Goal: Information Seeking & Learning: Learn about a topic

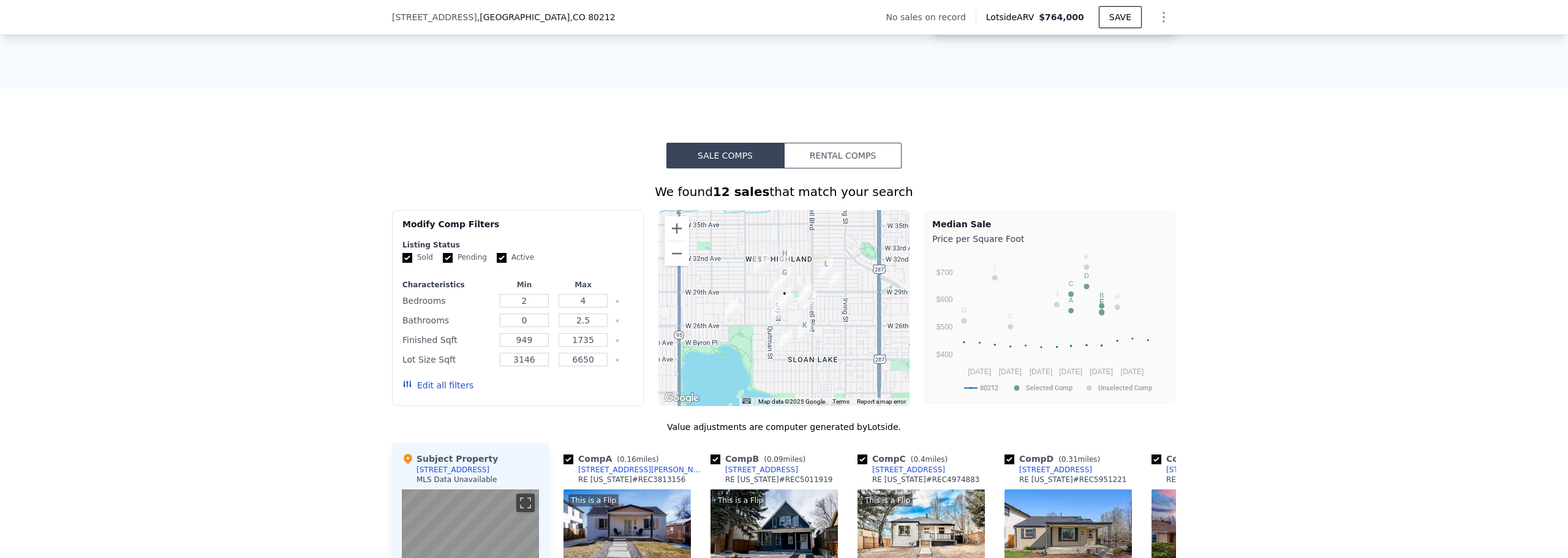
scroll to position [798, 0]
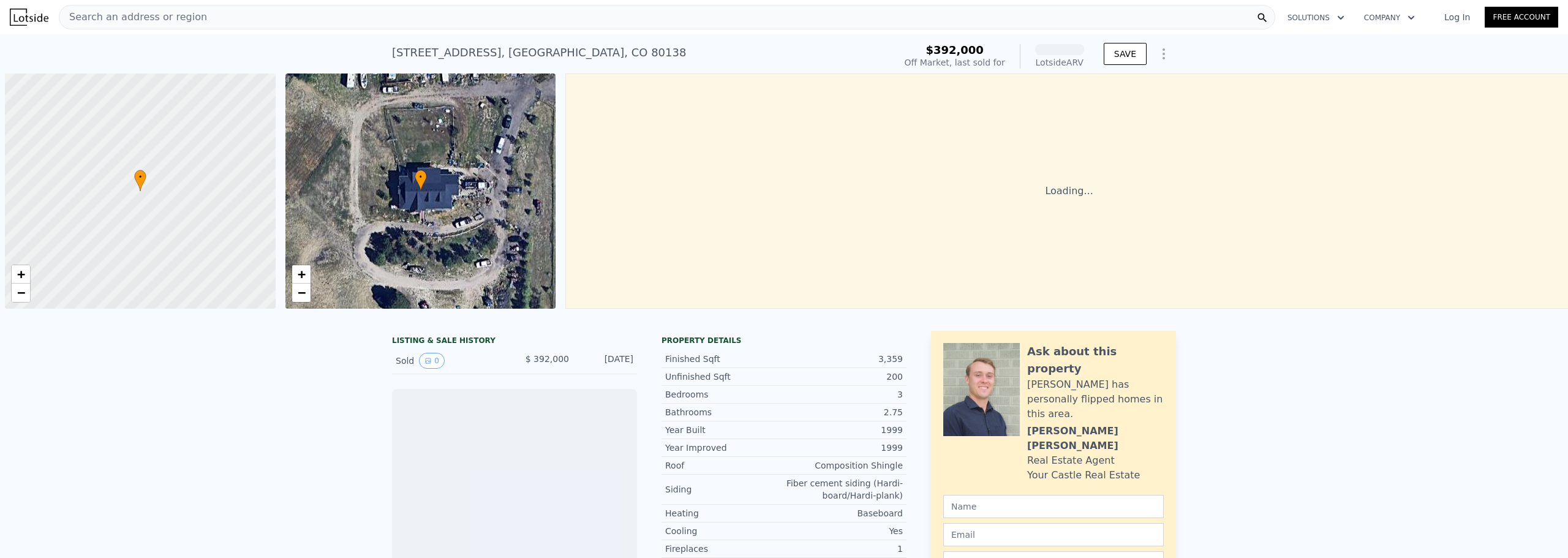
scroll to position [0, 5]
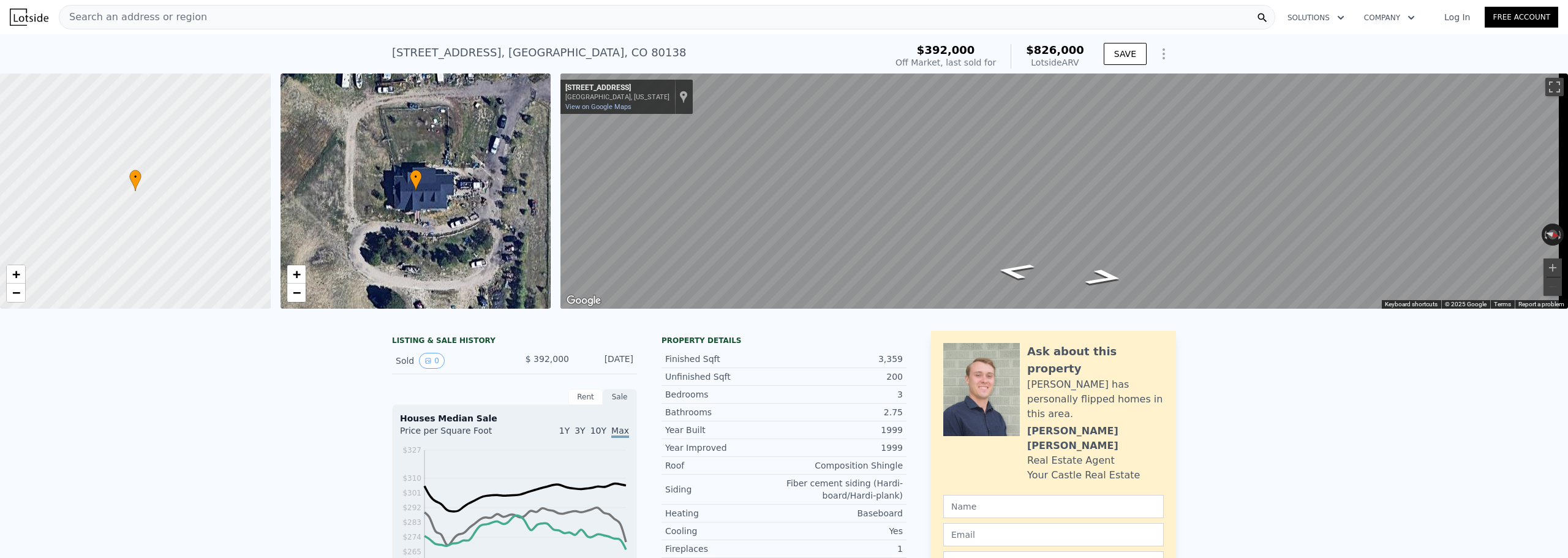
click at [117, 15] on span "Search an address or region" at bounding box center [134, 17] width 148 height 15
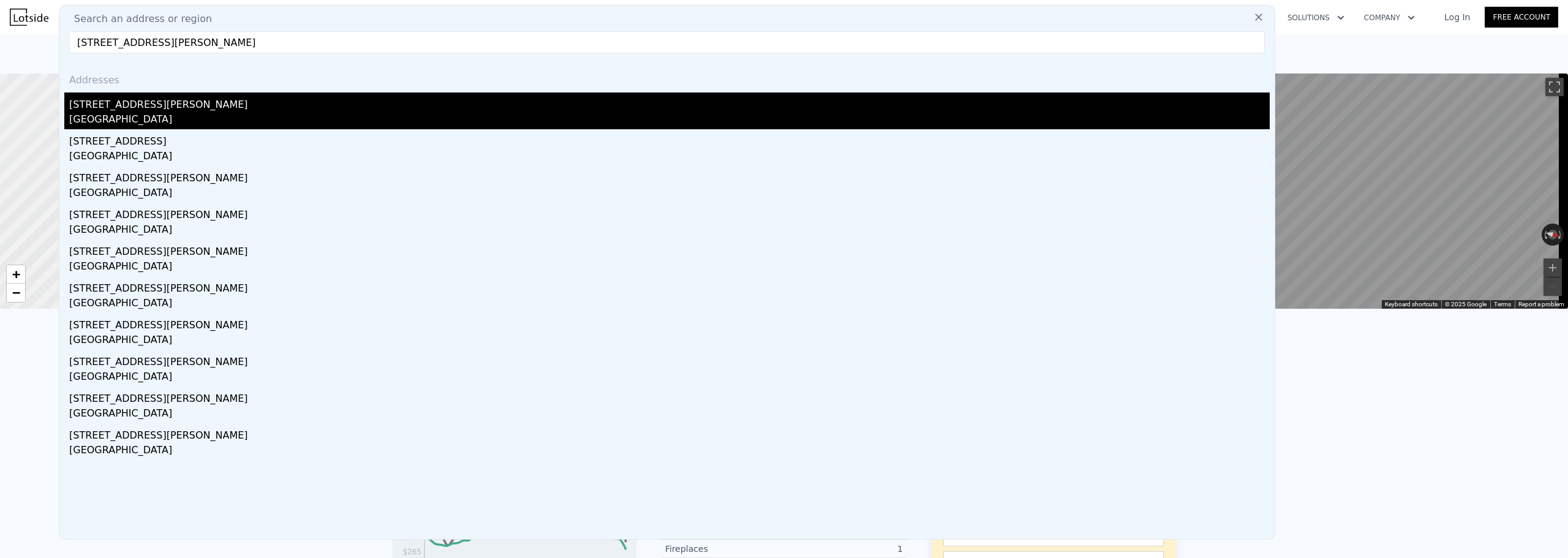
type input "[STREET_ADDRESS][PERSON_NAME]"
click at [116, 102] on div "[STREET_ADDRESS][PERSON_NAME]" at bounding box center [670, 102] width 1201 height 19
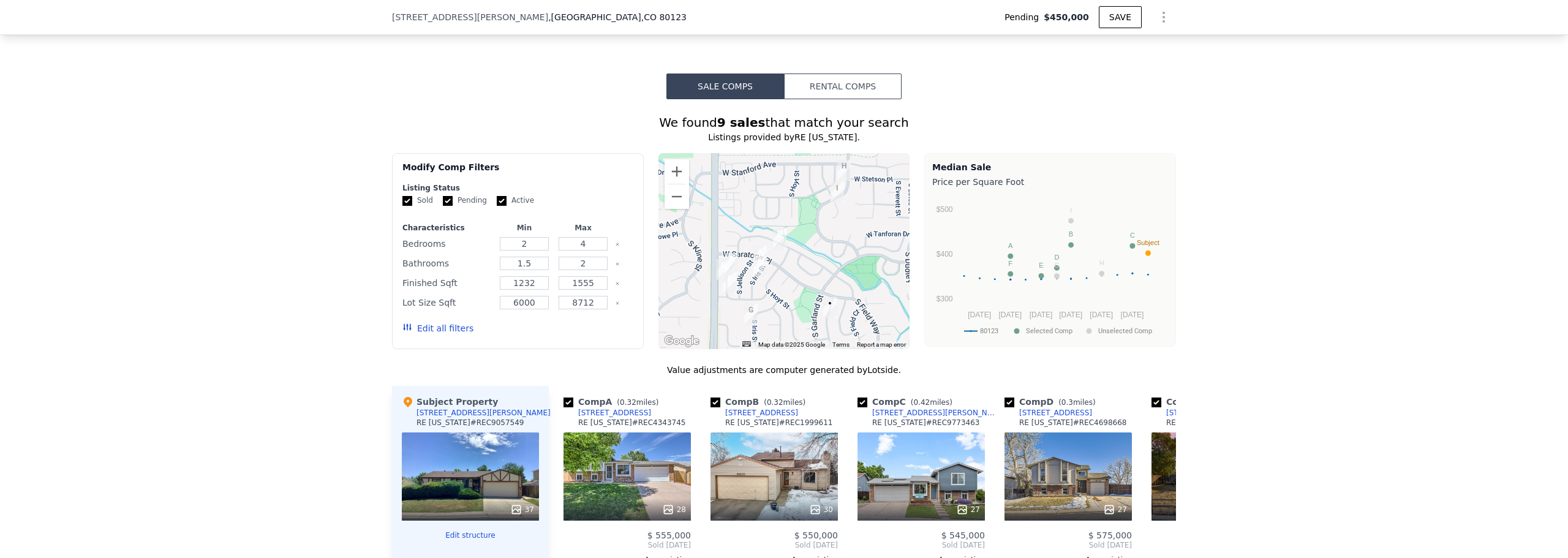
scroll to position [1108, 0]
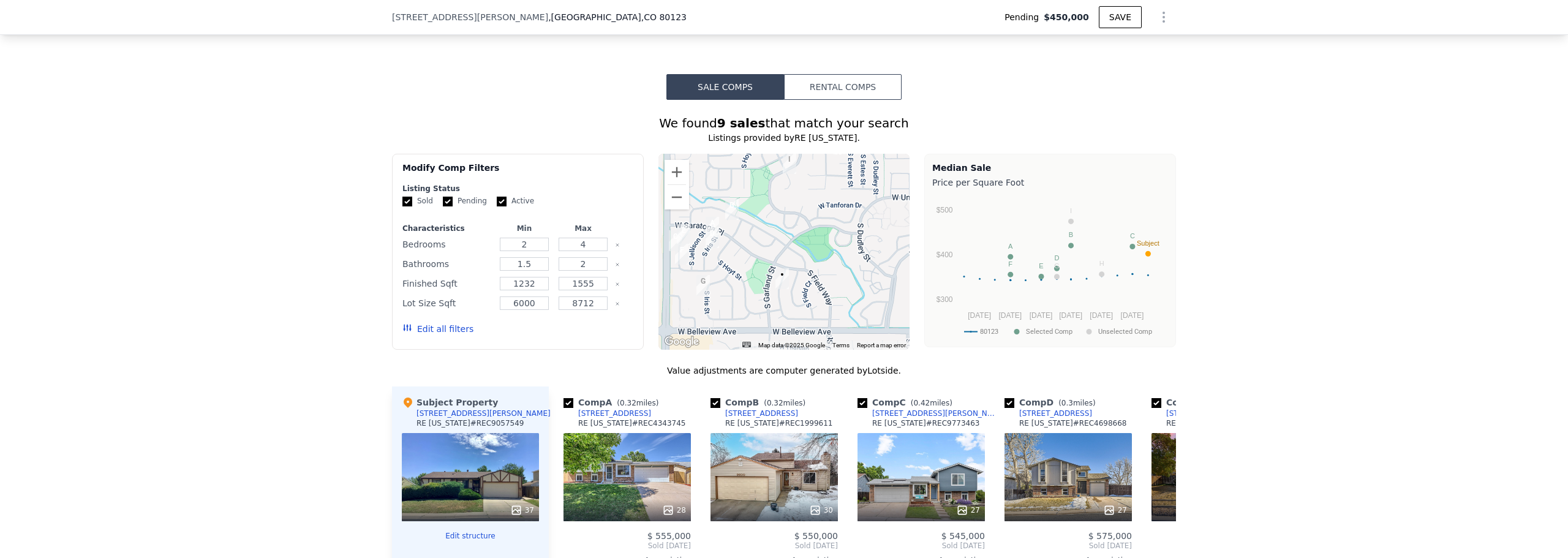
drag, startPoint x: 802, startPoint y: 279, endPoint x: 754, endPoint y: 250, distance: 56.1
click at [754, 250] on div at bounding box center [784, 251] width 251 height 196
click at [1147, 276] on circle "A chart." at bounding box center [1148, 275] width 2 height 2
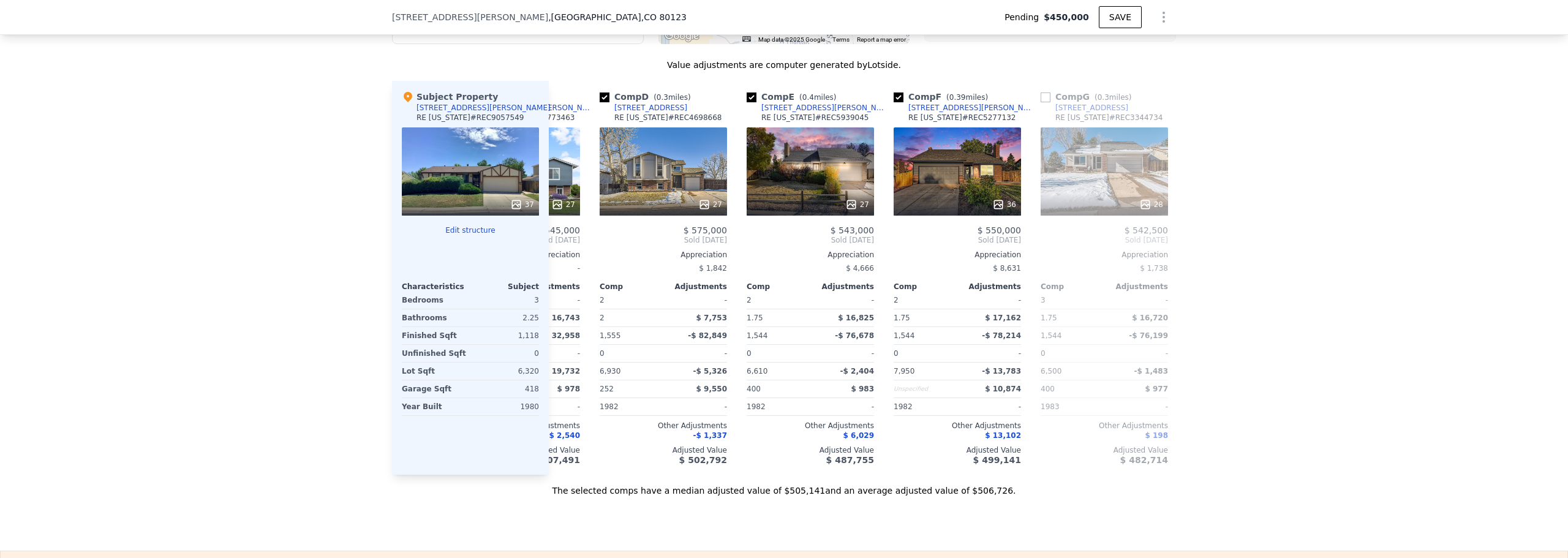
scroll to position [0, 0]
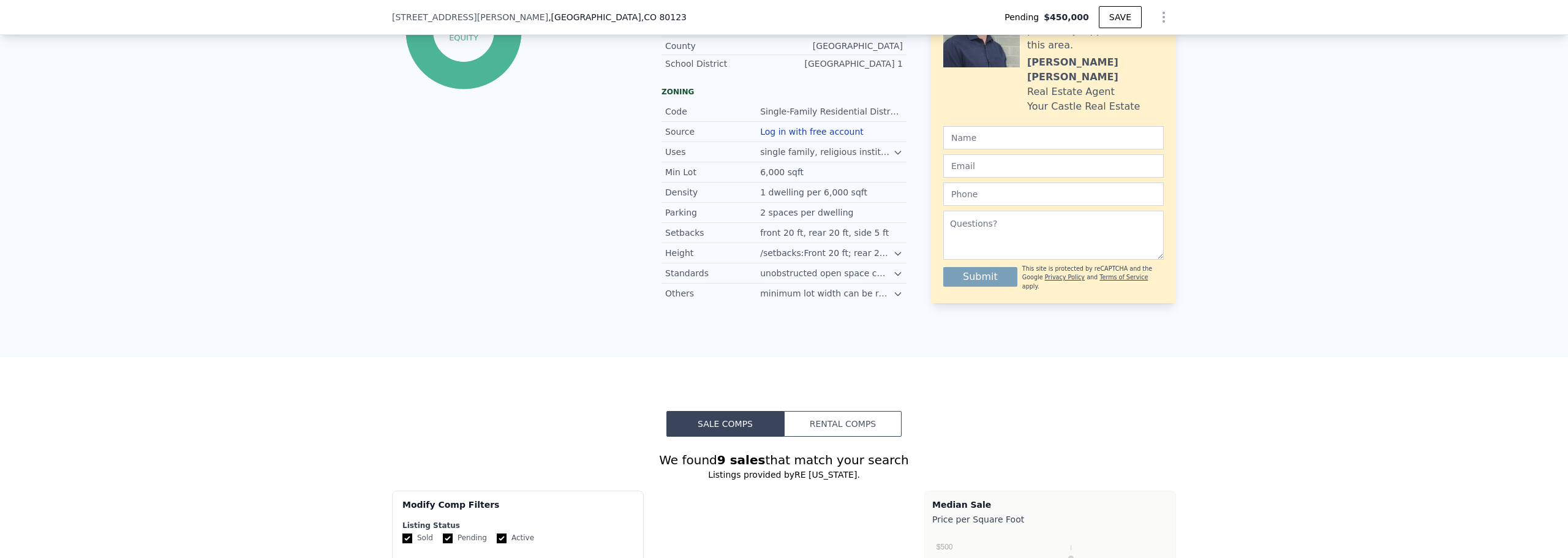
type input "$ 510,000"
type input "$ 1,676"
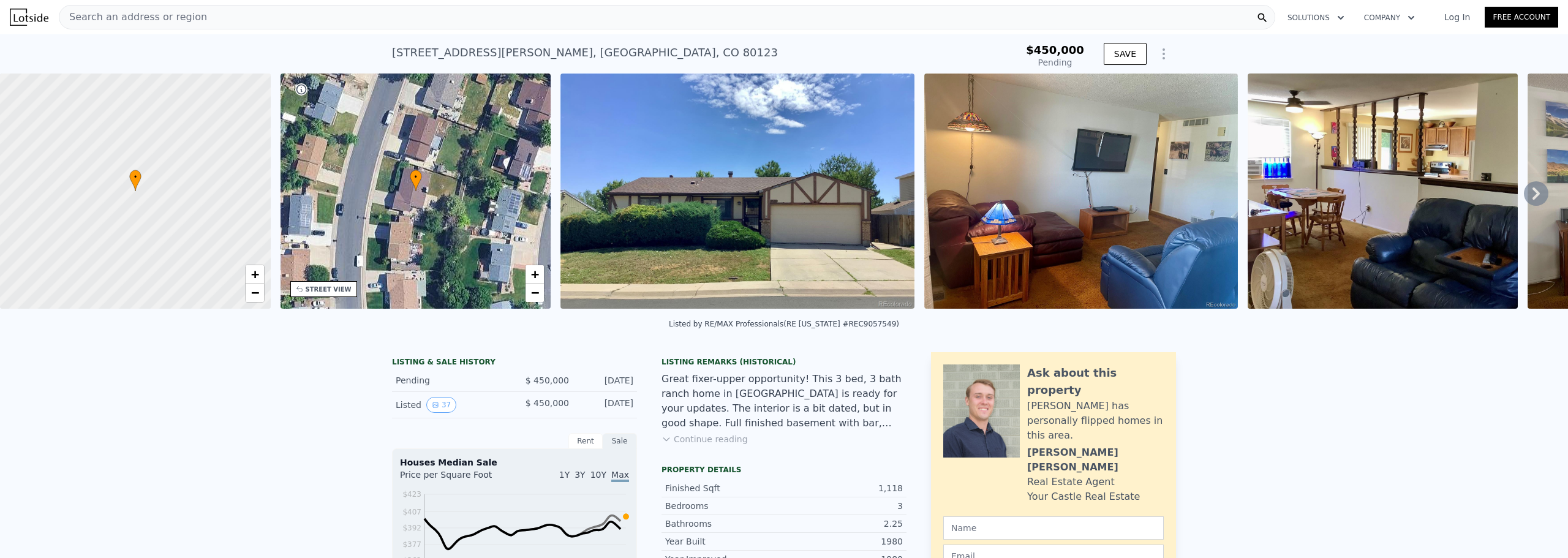
click at [330, 11] on div "Search an address or region" at bounding box center [667, 18] width 1216 height 25
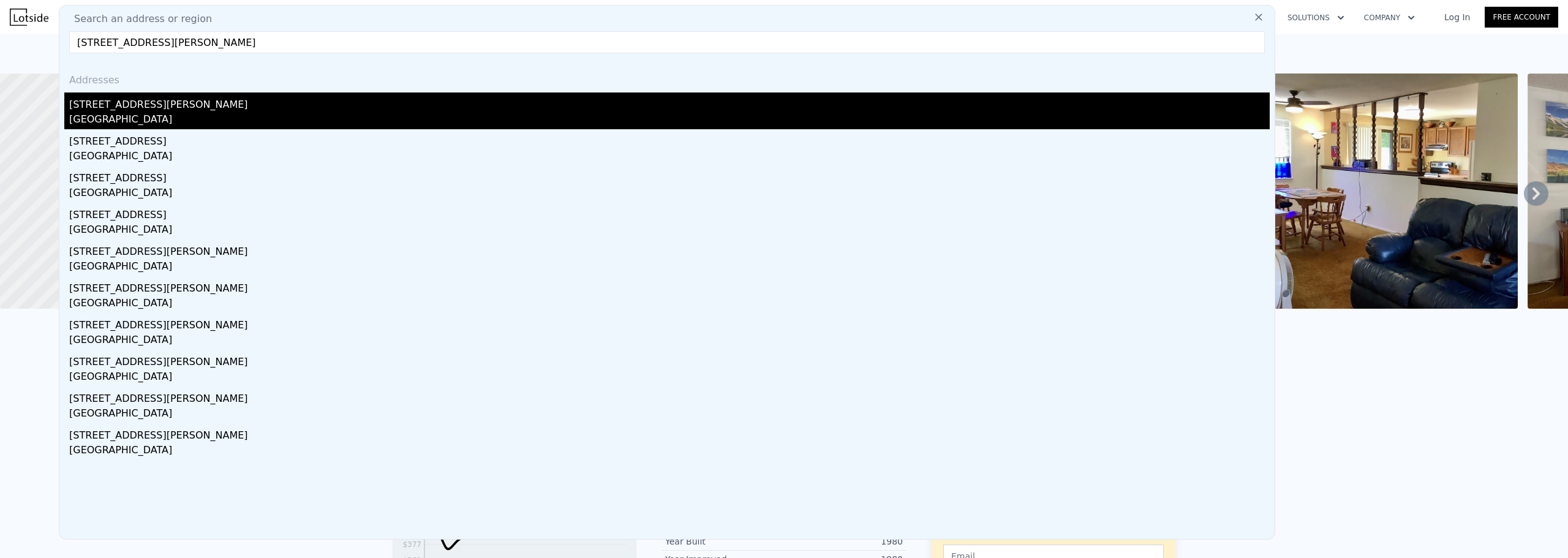
type input "[STREET_ADDRESS][PERSON_NAME]"
click at [214, 96] on div "[STREET_ADDRESS][PERSON_NAME]" at bounding box center [670, 102] width 1201 height 19
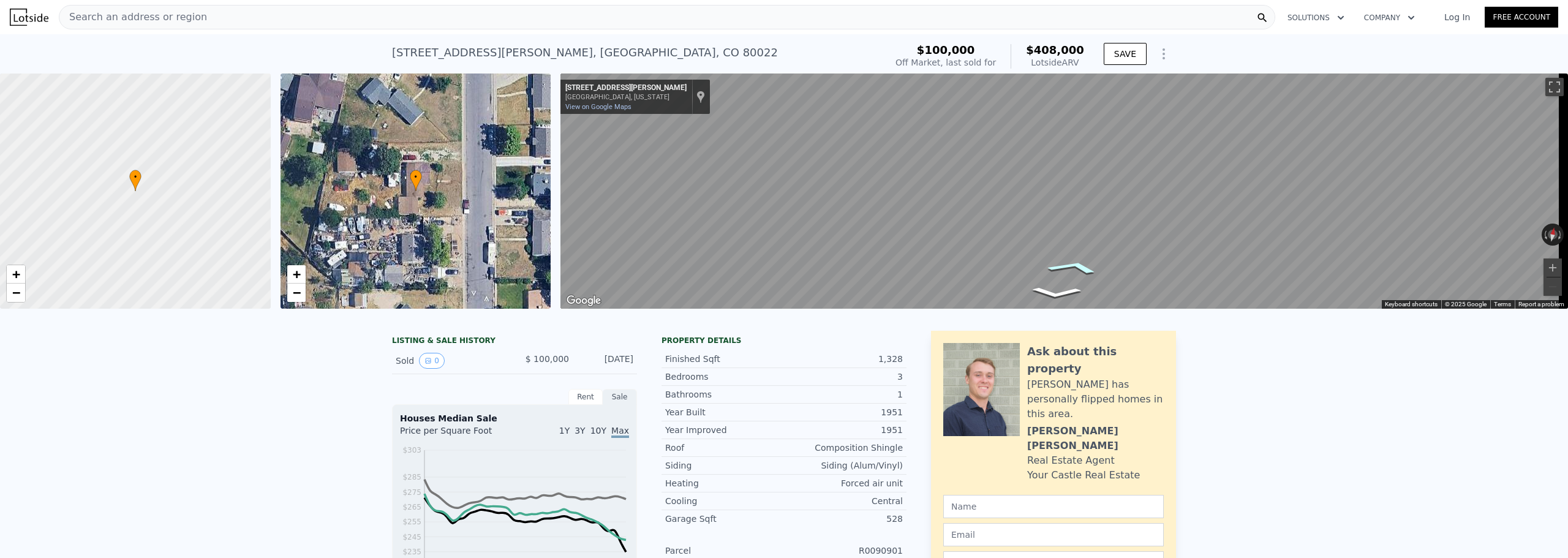
click at [1068, 265] on icon "Go North, Hudson St" at bounding box center [1073, 267] width 87 height 21
click at [1068, 265] on icon "Go North, Hudson St" at bounding box center [1068, 267] width 83 height 19
click at [1019, 257] on icon "Go South, Hudson St" at bounding box center [1013, 250] width 68 height 26
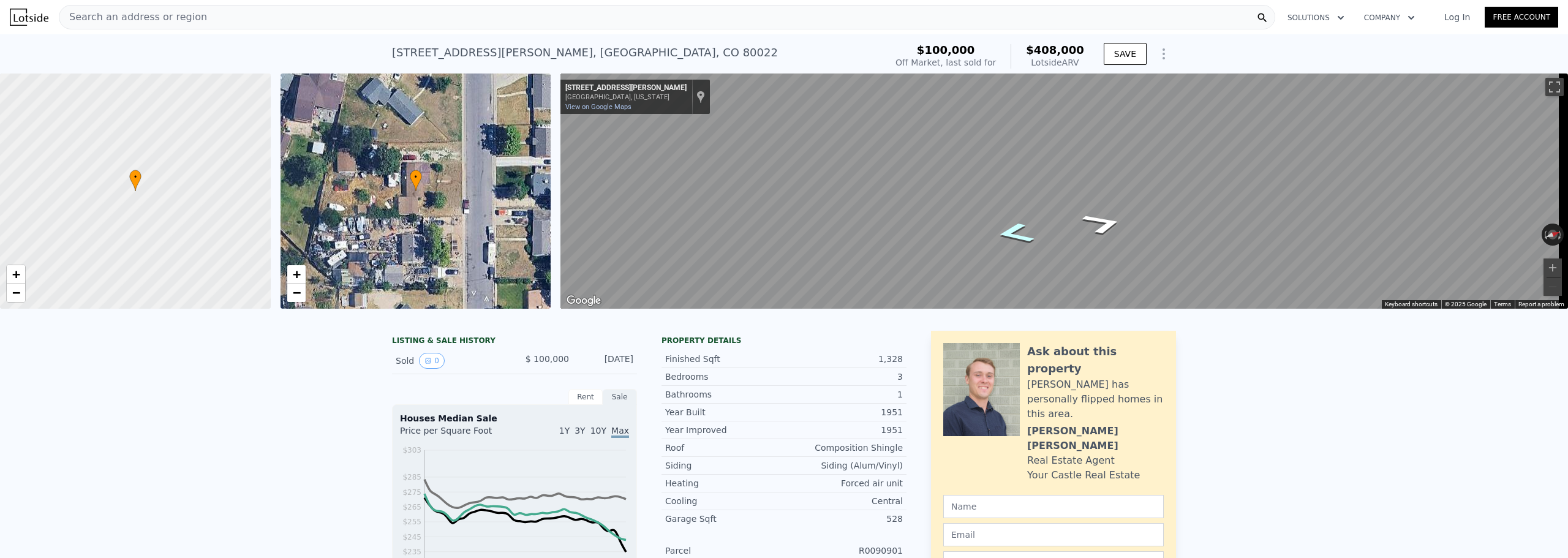
click at [1014, 239] on icon "Go South, Hudson St" at bounding box center [1015, 233] width 70 height 32
click at [1109, 236] on icon "Go North, Hudson St" at bounding box center [1104, 225] width 70 height 32
click at [425, 243] on div "• + −" at bounding box center [416, 192] width 271 height 236
click at [301, 281] on link "+" at bounding box center [296, 274] width 18 height 18
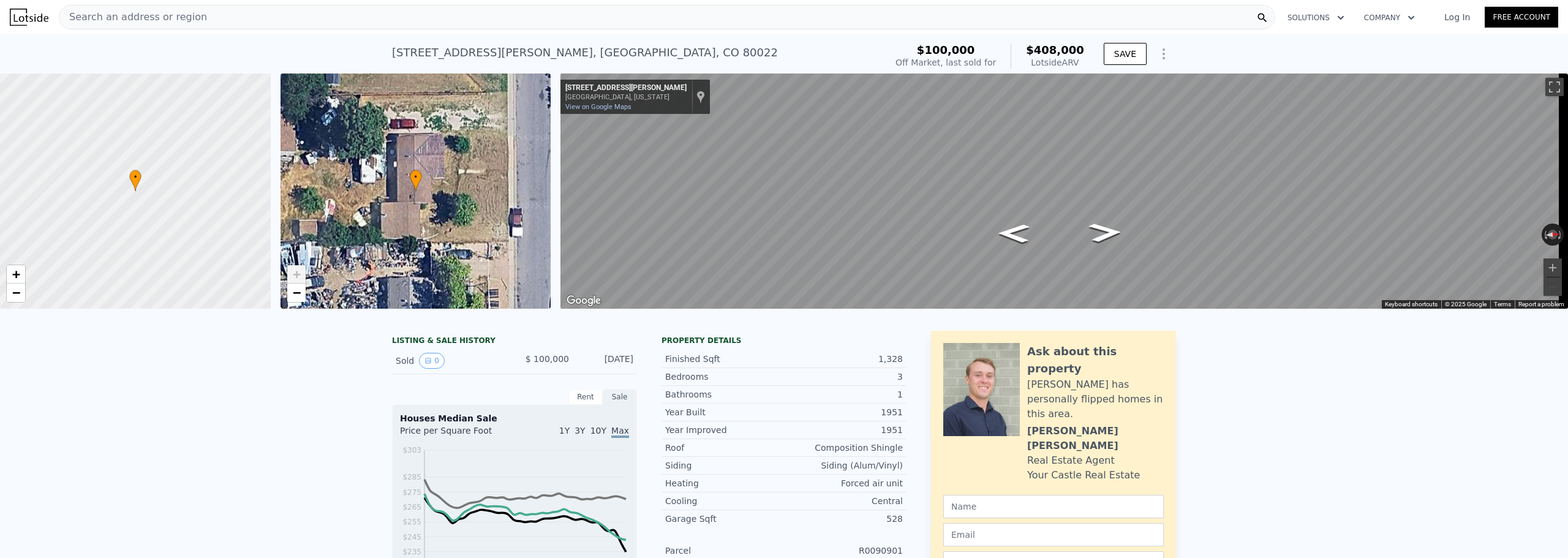
click at [297, 277] on span "+" at bounding box center [295, 273] width 8 height 15
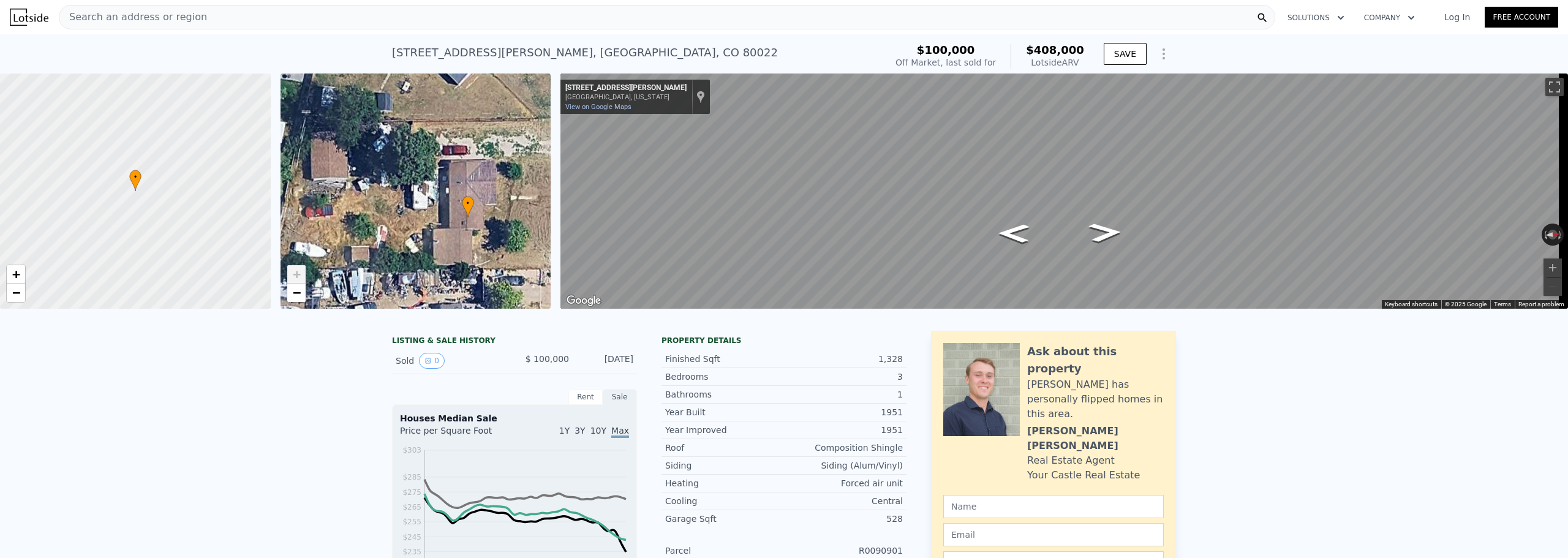
drag, startPoint x: 390, startPoint y: 254, endPoint x: 439, endPoint y: 284, distance: 57.5
click at [439, 284] on div "• + −" at bounding box center [416, 192] width 271 height 236
